Goal: Information Seeking & Learning: Learn about a topic

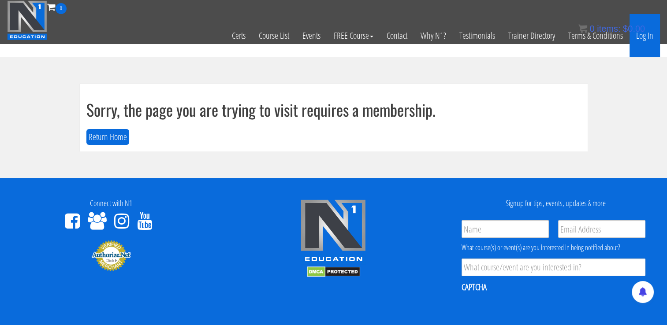
click at [649, 35] on link "Log In" at bounding box center [644, 35] width 30 height 43
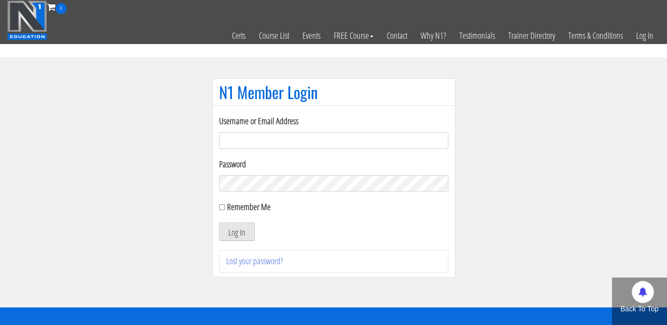
type input "niko_6@azet.sk"
click at [237, 227] on button "Log In" at bounding box center [237, 232] width 36 height 19
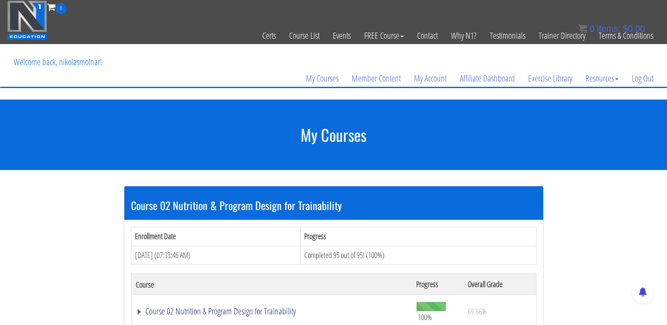
click at [275, 307] on link "Course 02 Nutrition & Program Design for Trainability" at bounding box center [272, 311] width 272 height 9
click at [263, 314] on link "Course 02 Nutrition & Program Design for Trainability" at bounding box center [272, 311] width 272 height 9
click at [249, 310] on link "Course 02 Nutrition & Program Design for Trainability" at bounding box center [272, 311] width 272 height 9
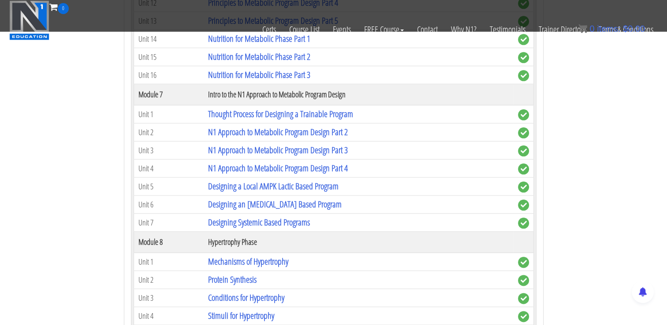
scroll to position [992, 0]
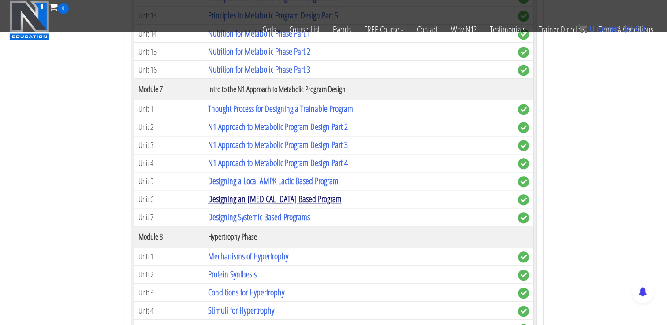
click at [309, 193] on link "Designing an [MEDICAL_DATA] Based Program" at bounding box center [275, 199] width 134 height 12
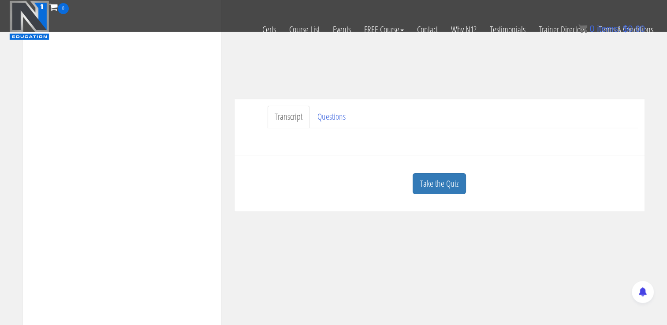
scroll to position [192, 0]
click at [448, 176] on link "Take the Quiz" at bounding box center [439, 184] width 53 height 22
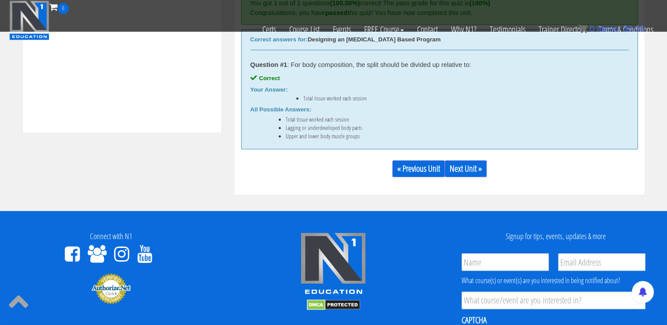
scroll to position [426, 0]
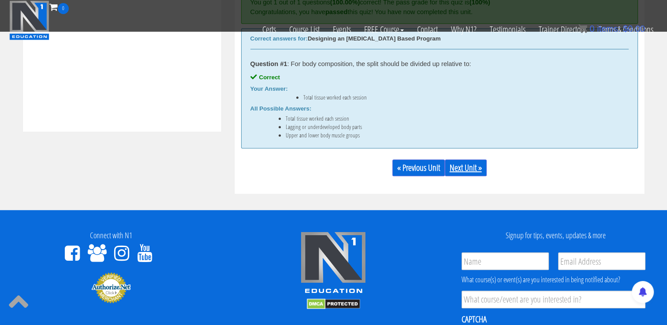
click at [475, 168] on link "Next Unit »" at bounding box center [466, 168] width 42 height 17
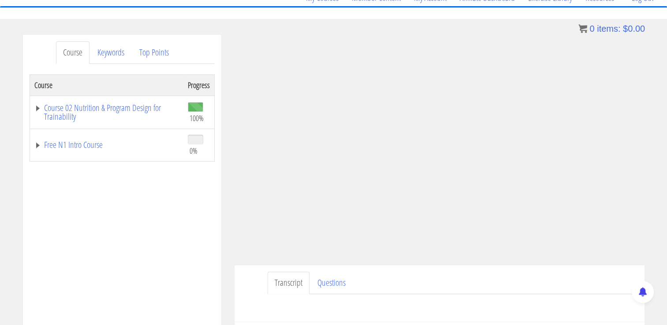
scroll to position [81, 0]
